Goal: Task Accomplishment & Management: Manage account settings

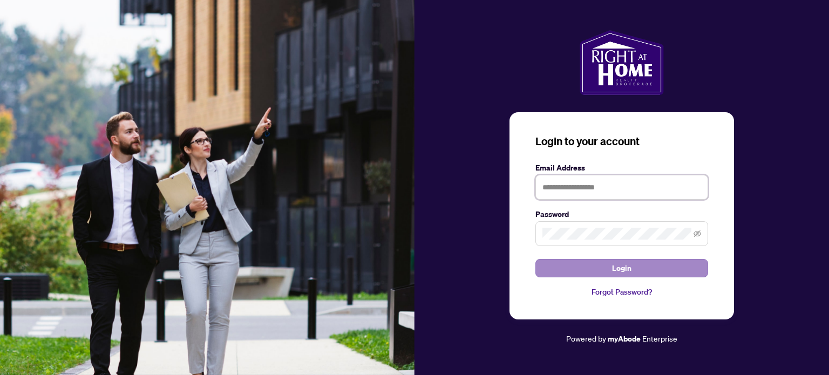
type input "**********"
click at [626, 267] on span "Login" at bounding box center [621, 268] width 19 height 17
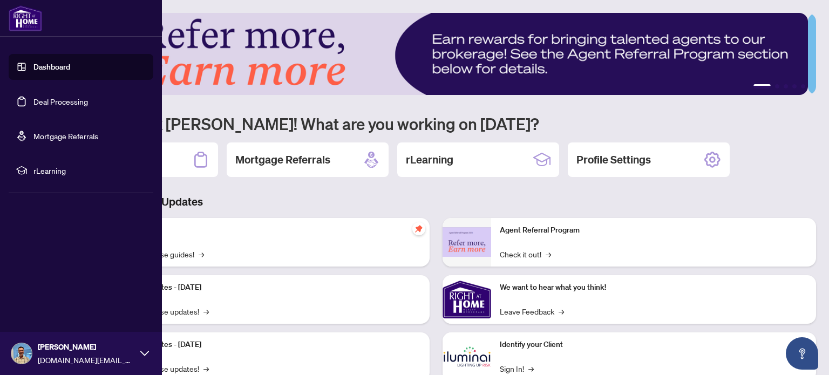
click at [37, 99] on link "Deal Processing" at bounding box center [60, 102] width 54 height 10
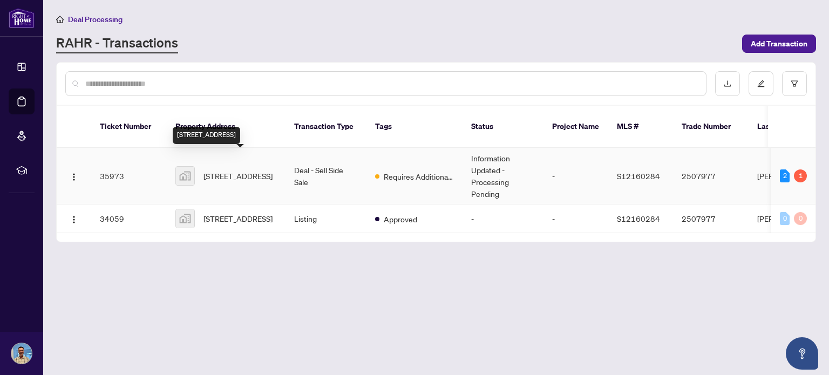
click at [245, 170] on span "[STREET_ADDRESS]" at bounding box center [237, 176] width 69 height 12
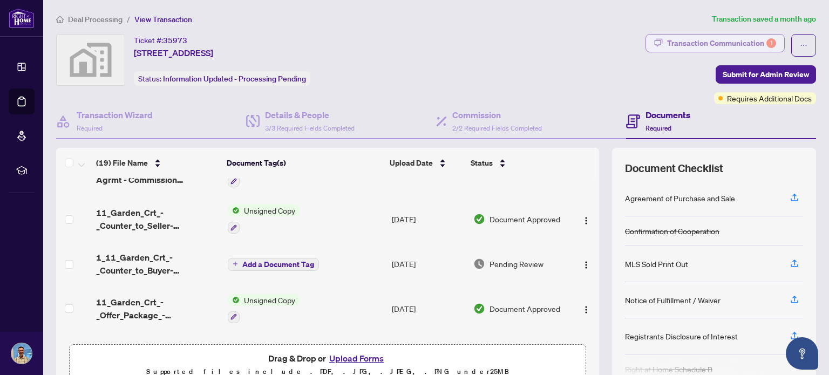
click at [695, 45] on div "Transaction Communication 1" at bounding box center [721, 43] width 109 height 17
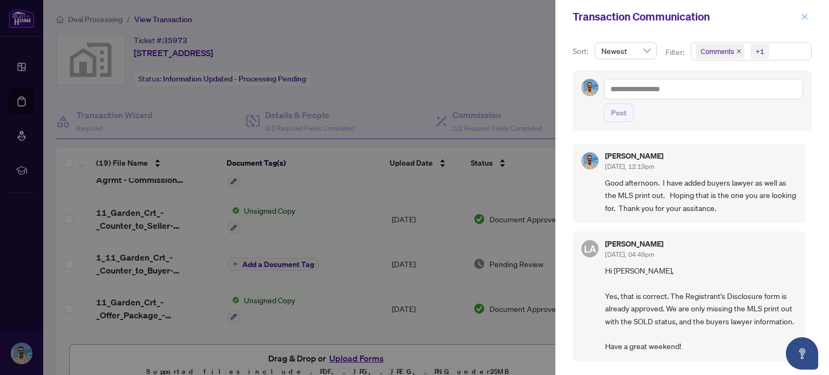
click at [800, 19] on button "button" at bounding box center [804, 16] width 14 height 13
